Goal: Check status: Check status

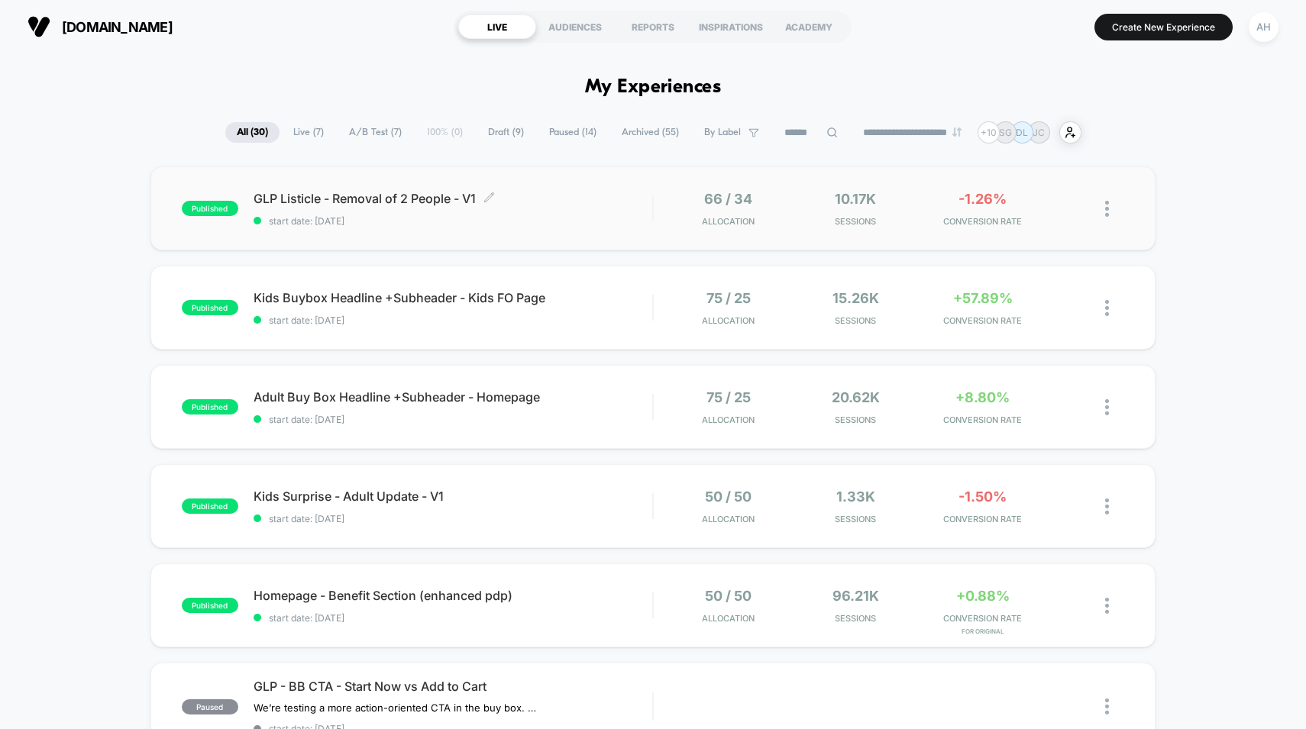
click at [574, 224] on span "start date: [DATE]" at bounding box center [453, 220] width 399 height 11
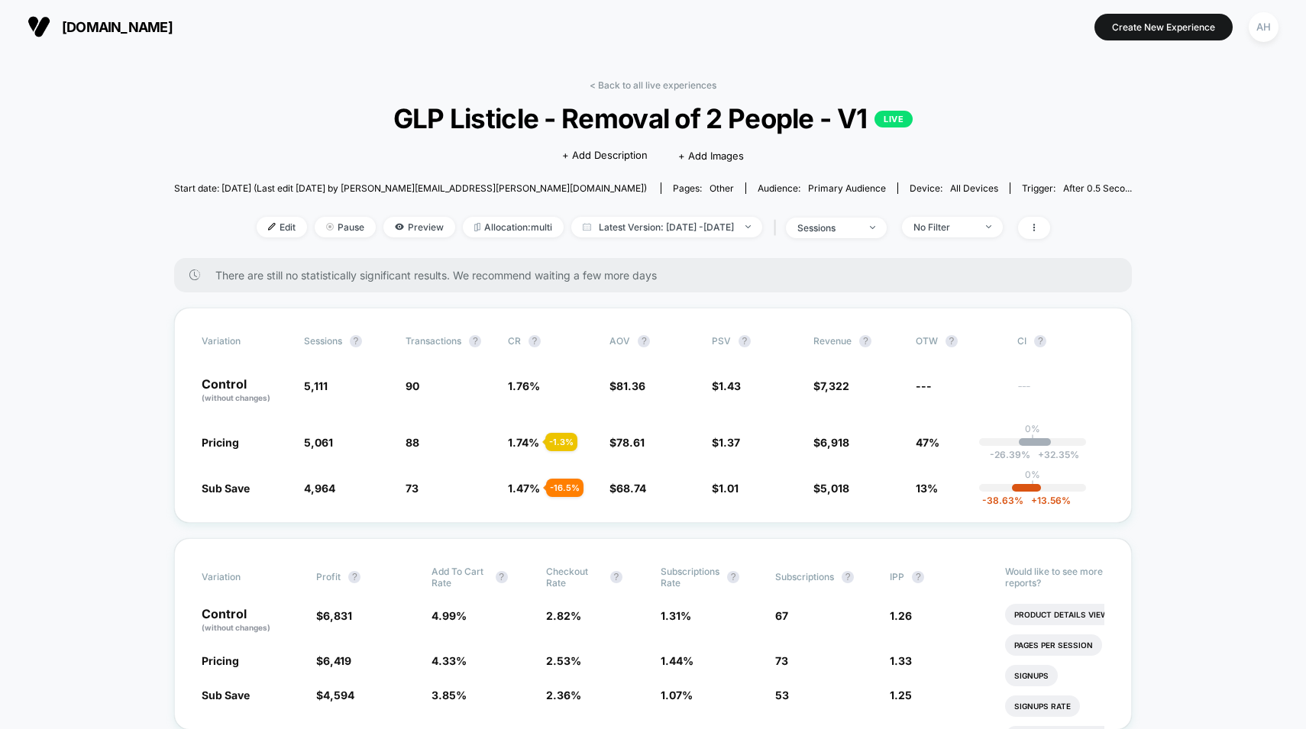
click at [623, 92] on div "< Back to all live experiences GLP Listicle - Removal of 2 People - V1 LIVE Cli…" at bounding box center [653, 168] width 958 height 179
click at [633, 85] on link "< Back to all live experiences" at bounding box center [653, 84] width 127 height 11
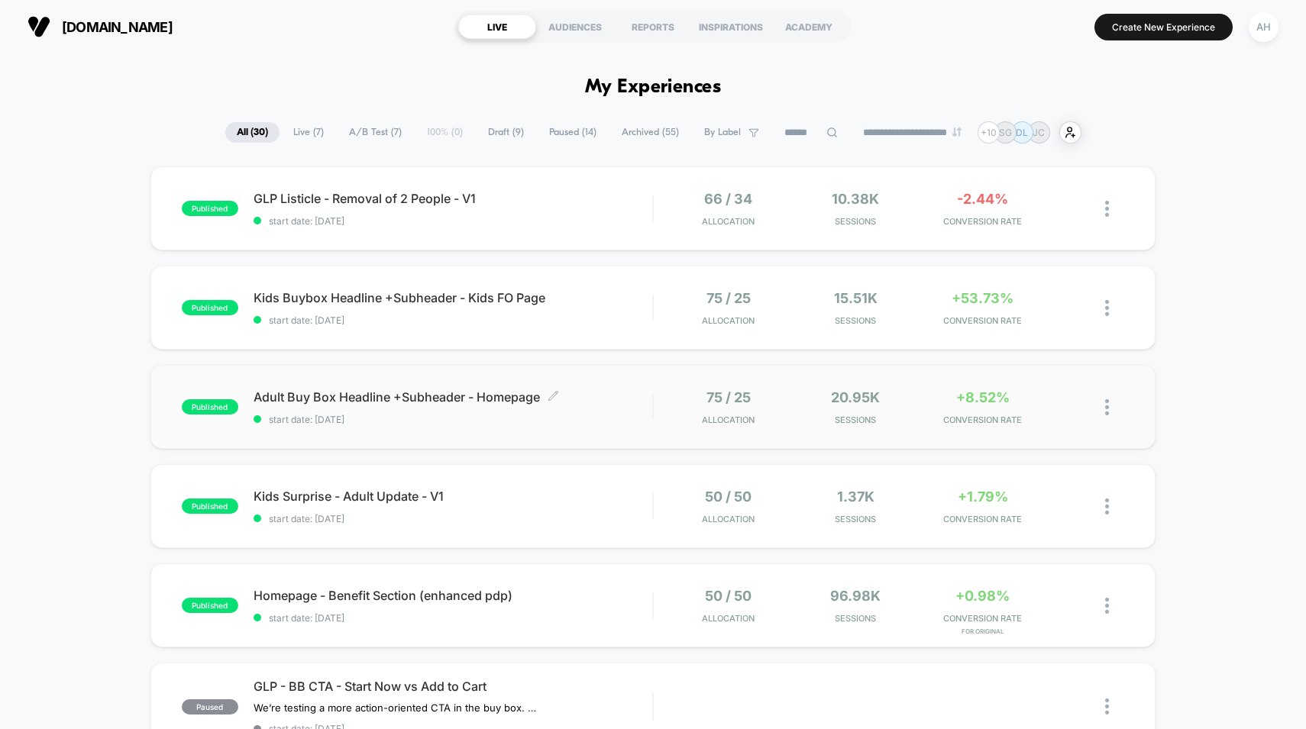
click at [610, 422] on span "start date: [DATE]" at bounding box center [453, 419] width 399 height 11
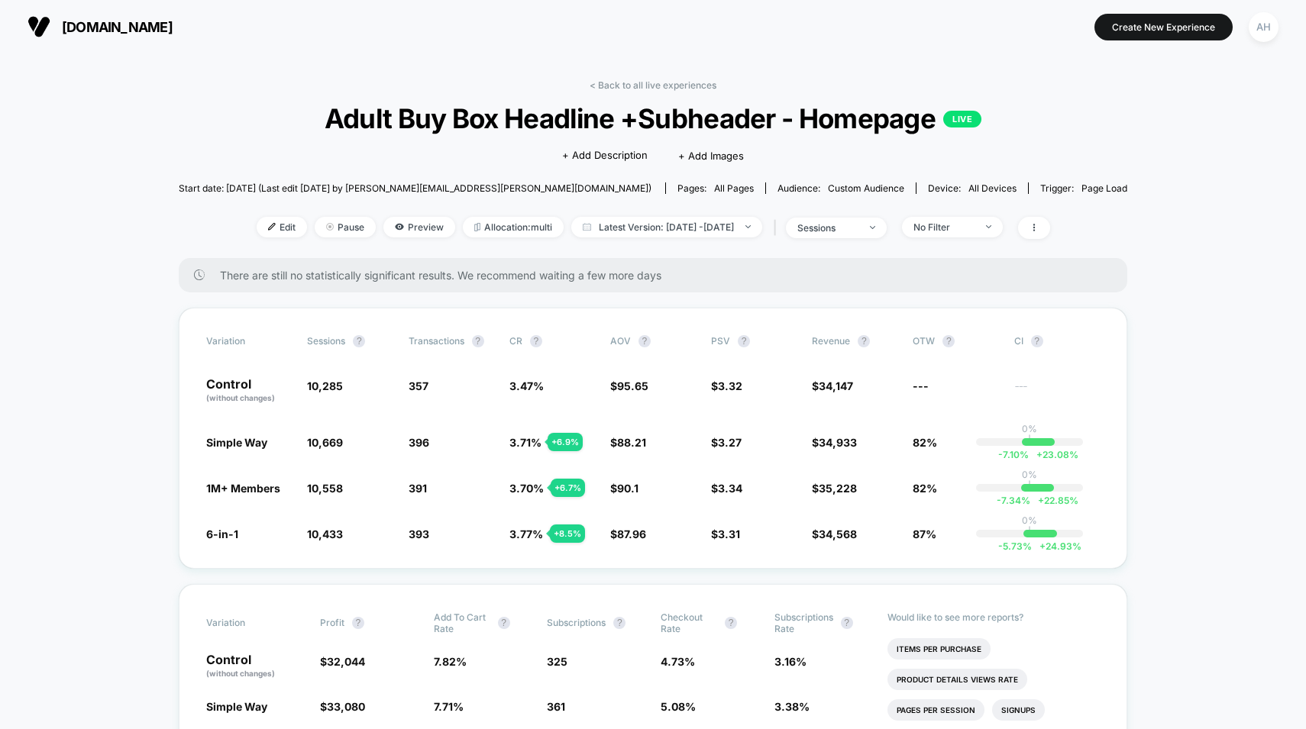
drag, startPoint x: 666, startPoint y: 73, endPoint x: 661, endPoint y: 81, distance: 9.6
click at [661, 81] on link "< Back to all live experiences" at bounding box center [653, 84] width 127 height 11
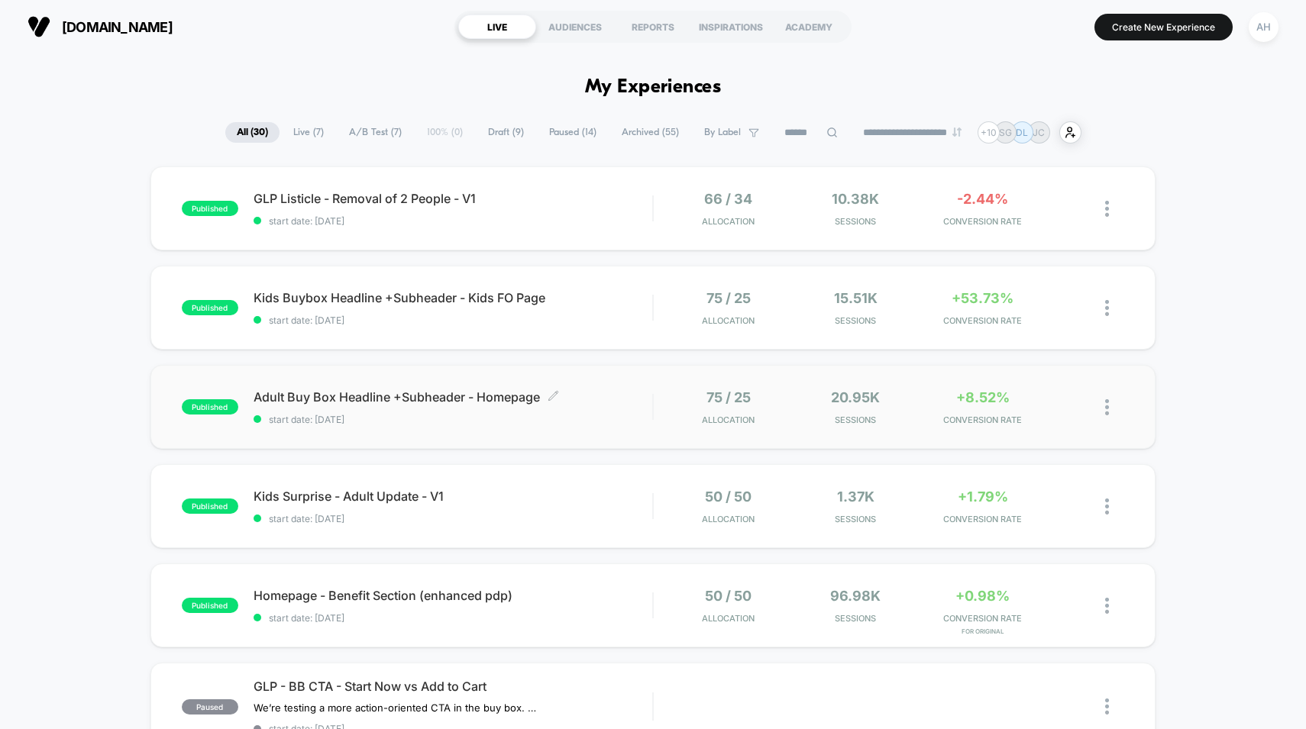
click at [616, 407] on div "Adult Buy Box Headline +Subheader - Homepage Click to edit experience details C…" at bounding box center [453, 408] width 399 height 36
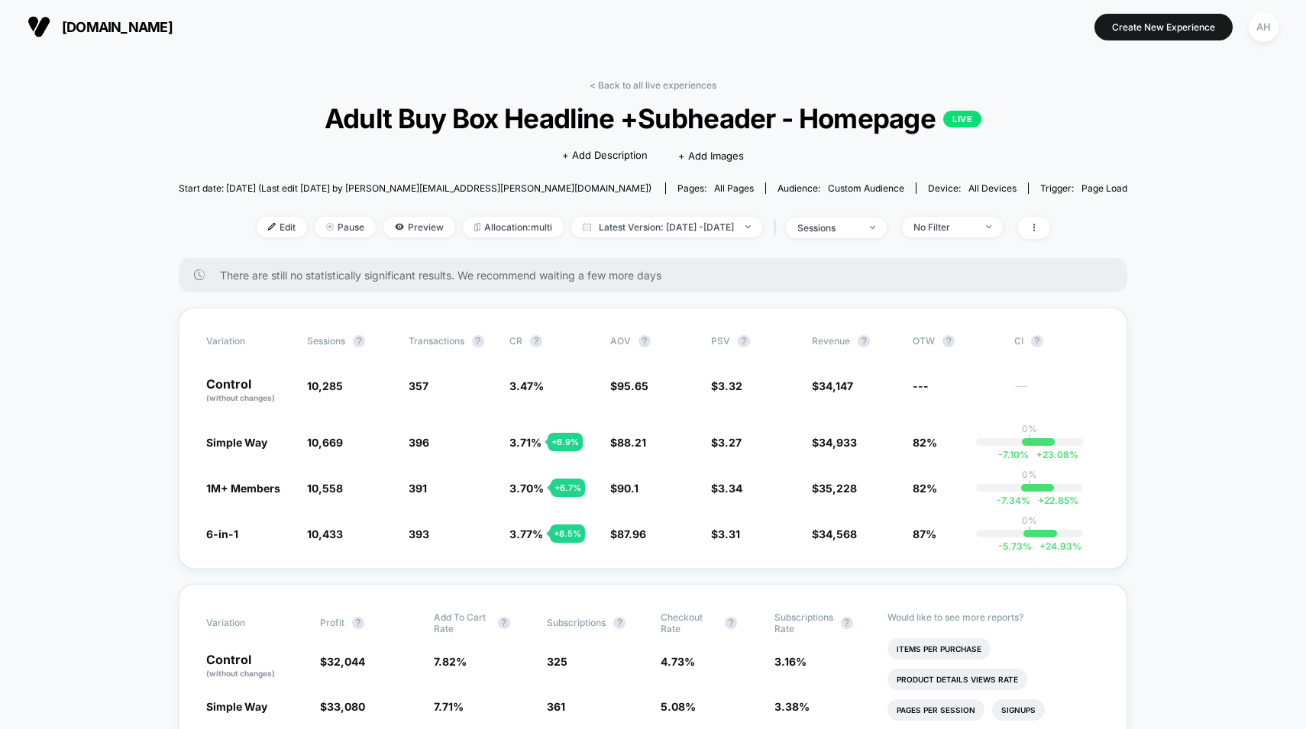
click at [645, 81] on link "< Back to all live experiences" at bounding box center [653, 84] width 127 height 11
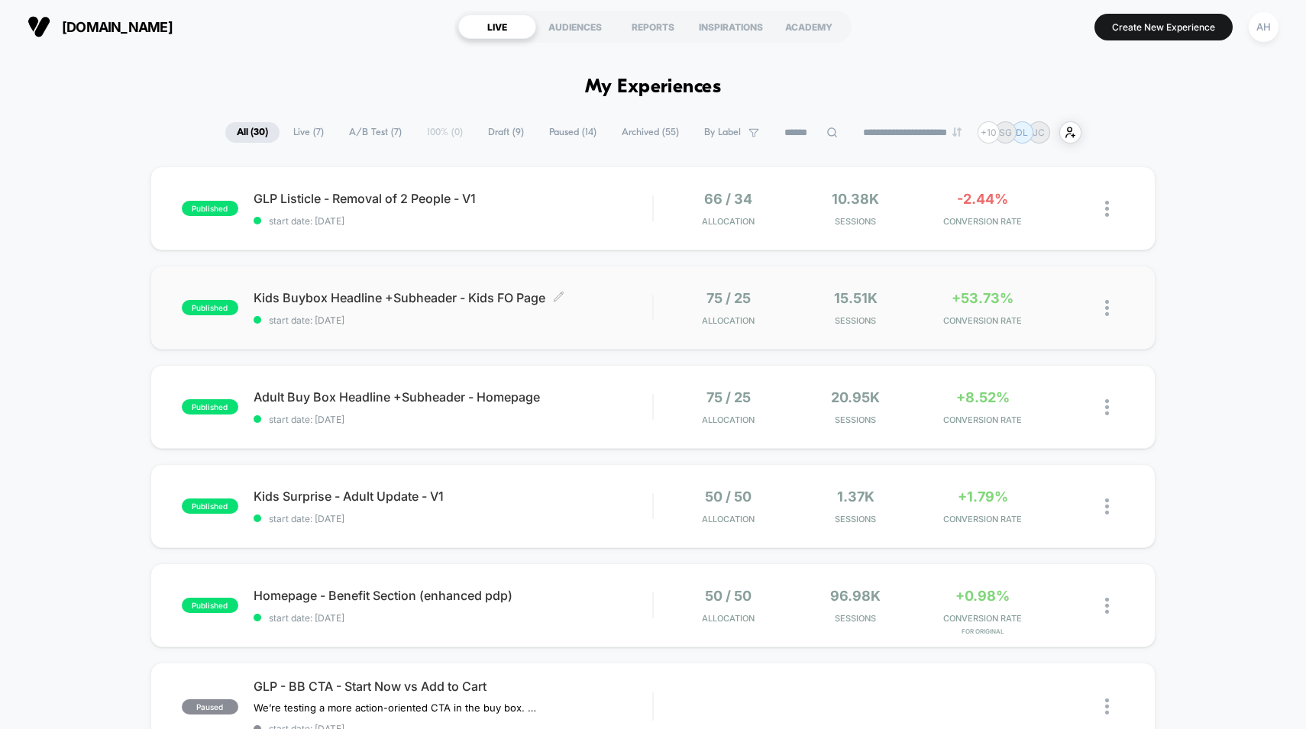
click at [632, 301] on span "Kids Buybox Headline +Subheader - Kids FO Page Click to edit experience details" at bounding box center [453, 297] width 399 height 15
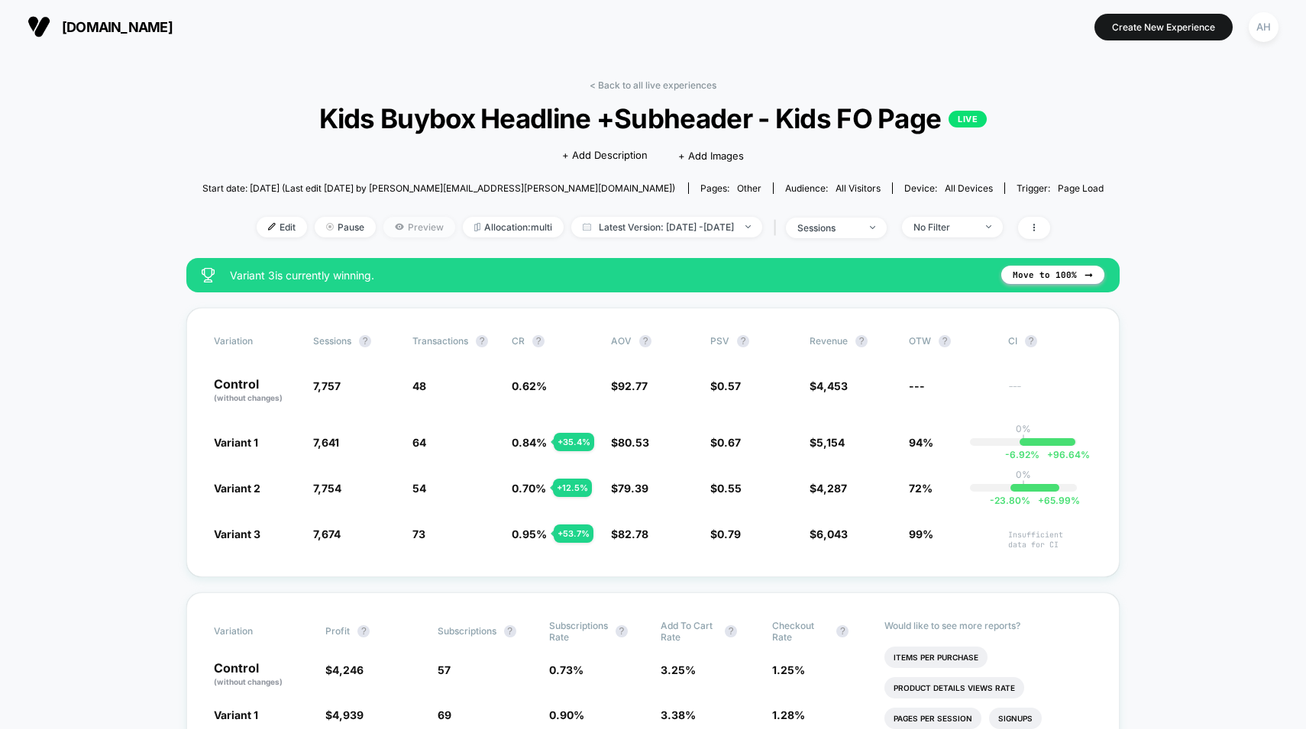
click at [391, 222] on span "Preview" at bounding box center [419, 227] width 72 height 21
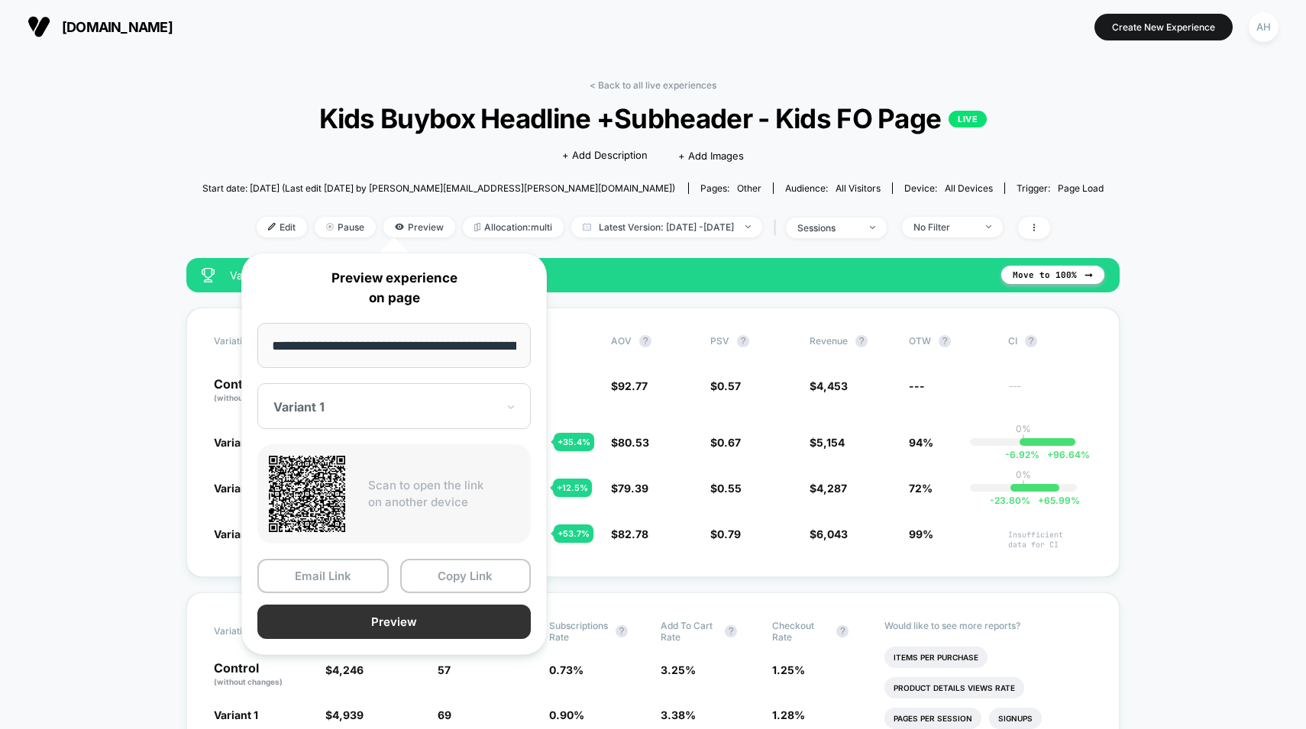
click at [383, 624] on button "Preview" at bounding box center [393, 622] width 273 height 34
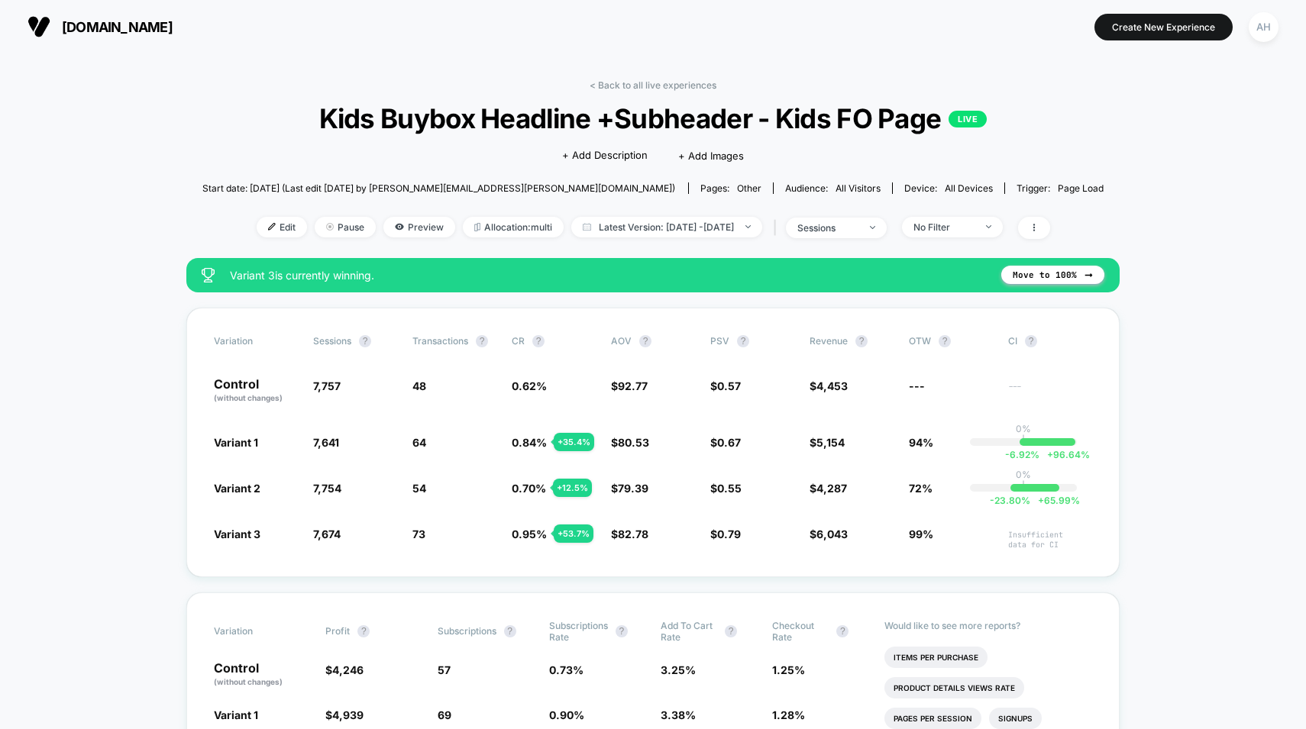
click at [380, 239] on div "< Back to all live experiences Kids Buybox Headline +Subheader - Kids FO Page L…" at bounding box center [653, 168] width 902 height 179
click at [383, 222] on span "Preview" at bounding box center [419, 227] width 72 height 21
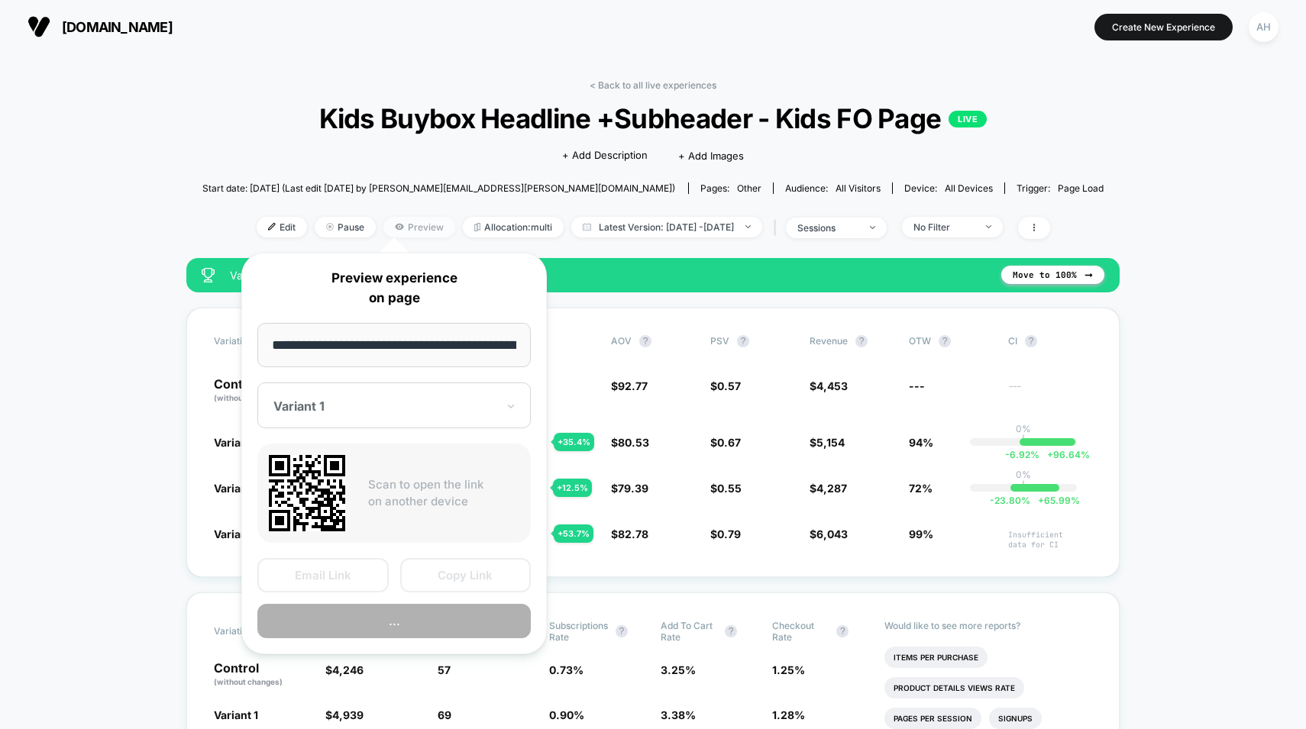
scroll to position [0, 54]
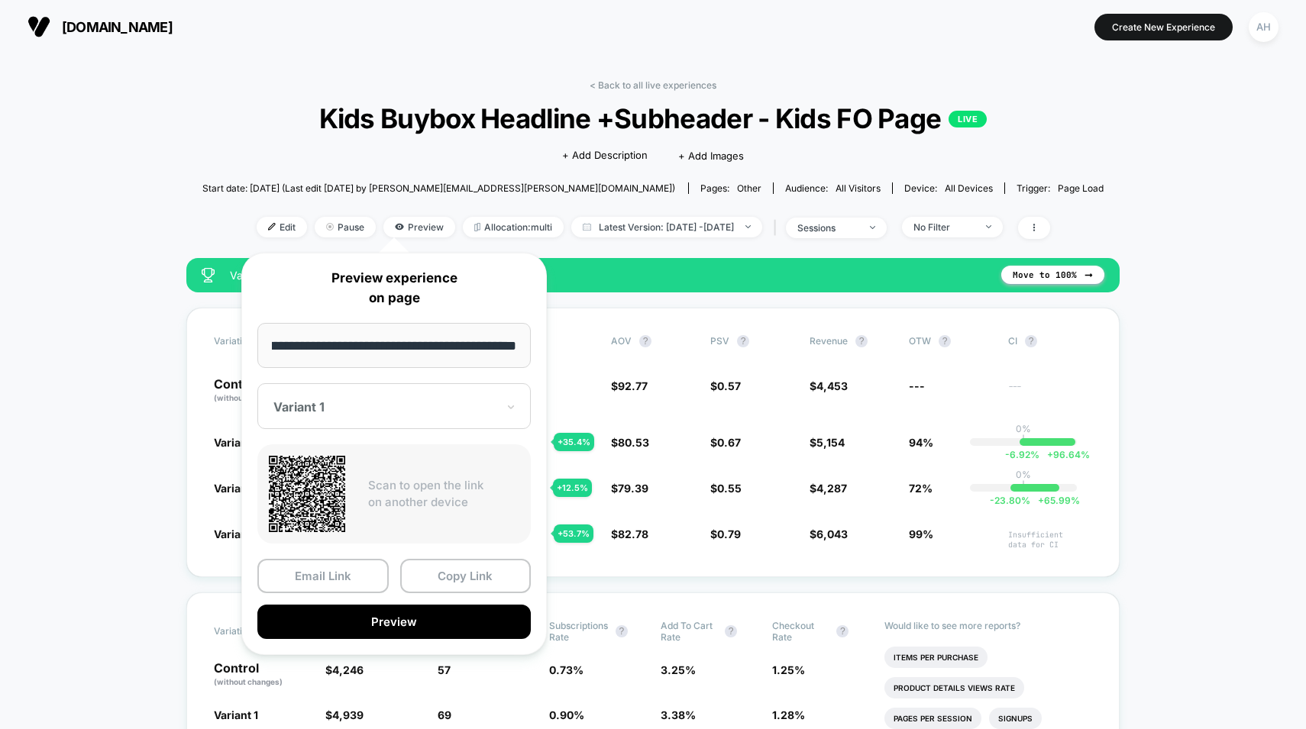
click at [357, 406] on div at bounding box center [384, 406] width 223 height 15
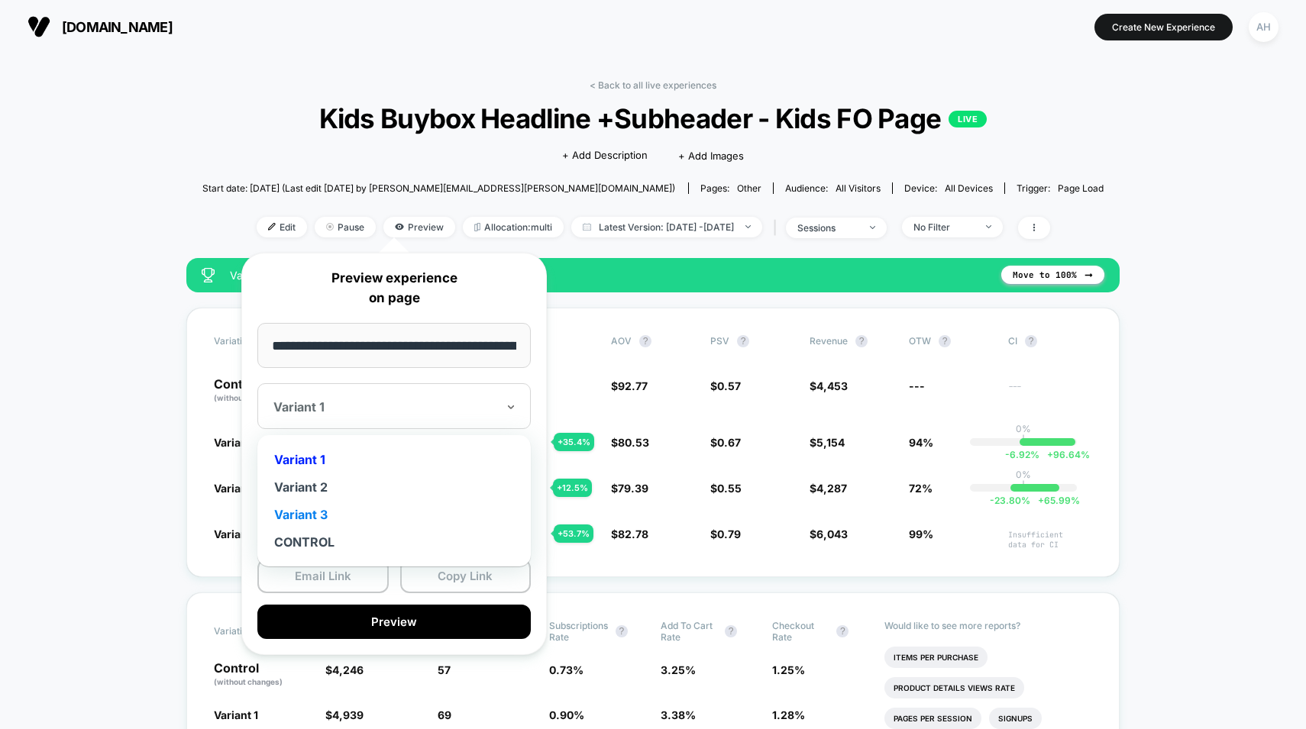
click at [325, 516] on div "Variant 3" at bounding box center [394, 514] width 258 height 27
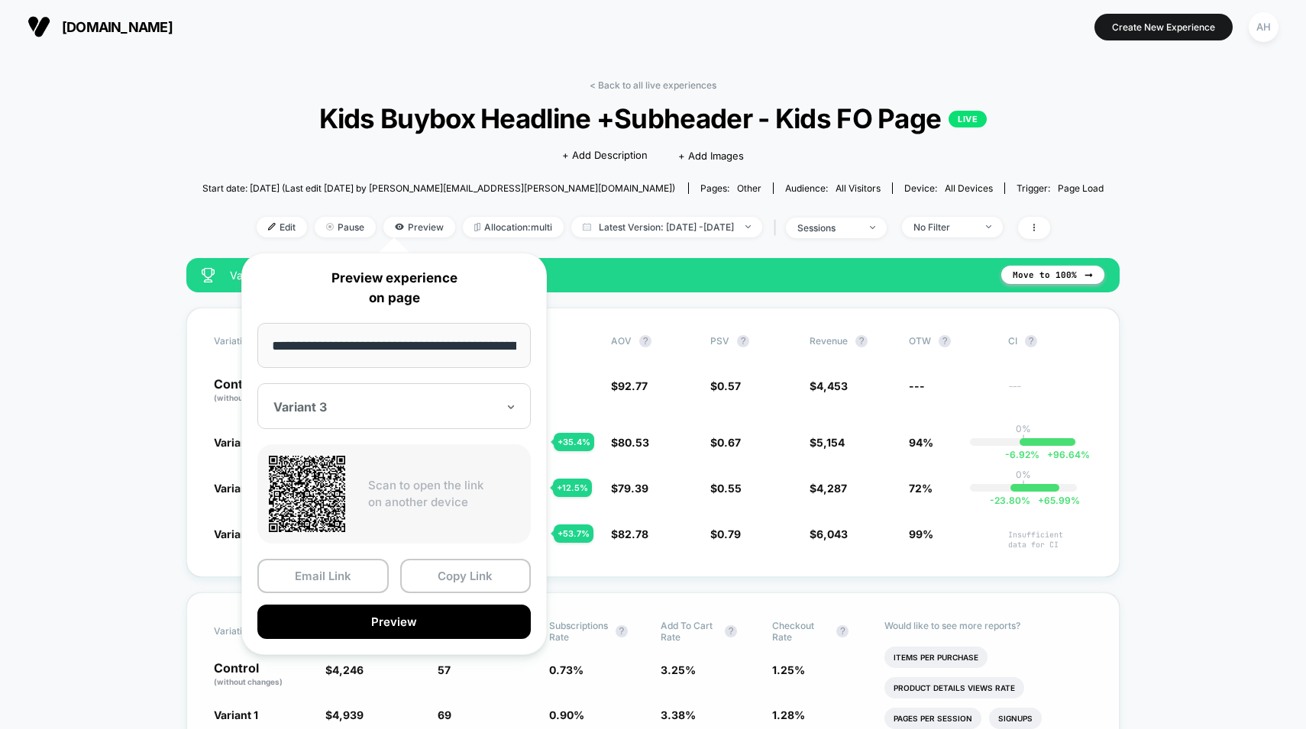
click at [361, 617] on button "Preview" at bounding box center [393, 622] width 273 height 34
